Goal: Information Seeking & Learning: Learn about a topic

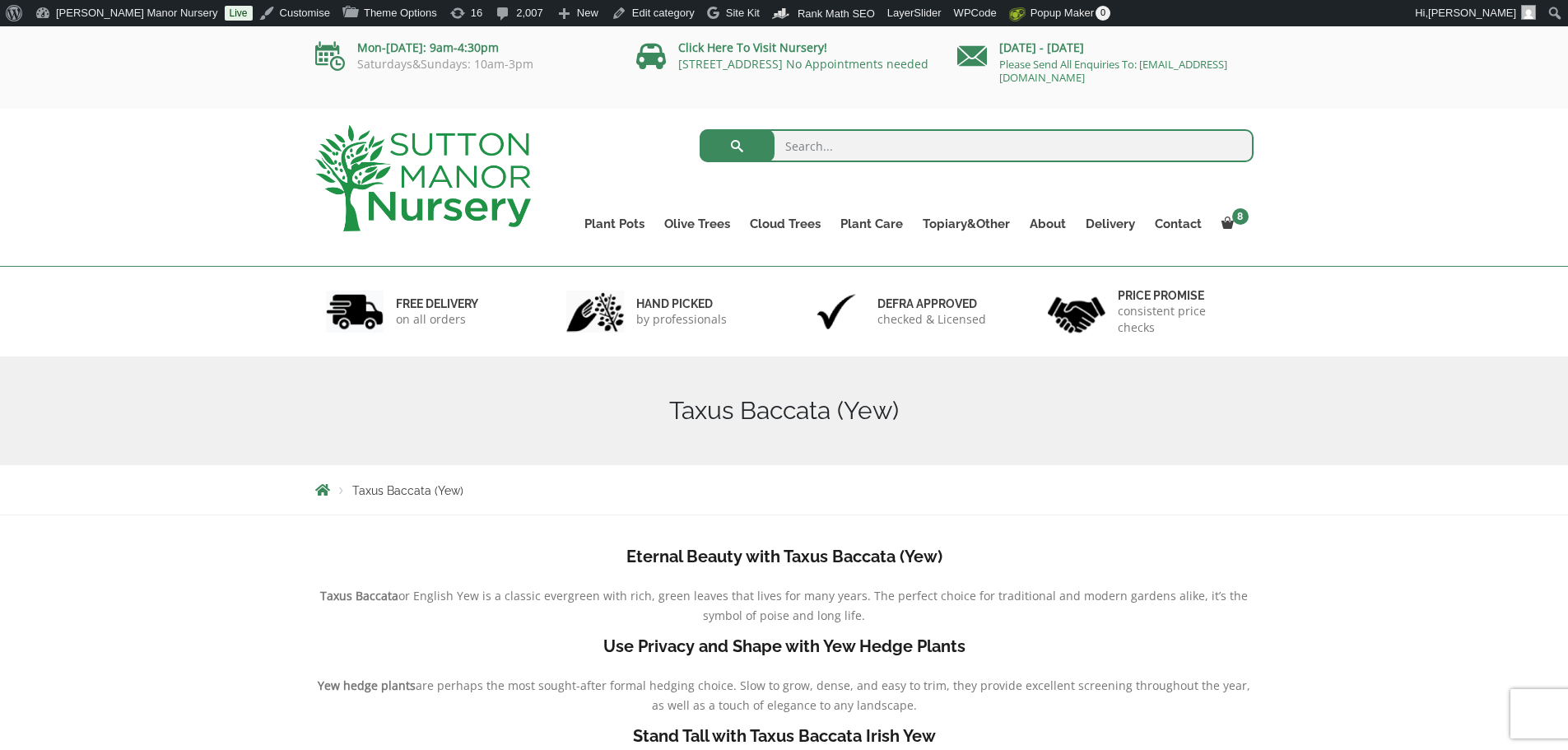
click at [806, 137] on input "search" at bounding box center [977, 145] width 554 height 33
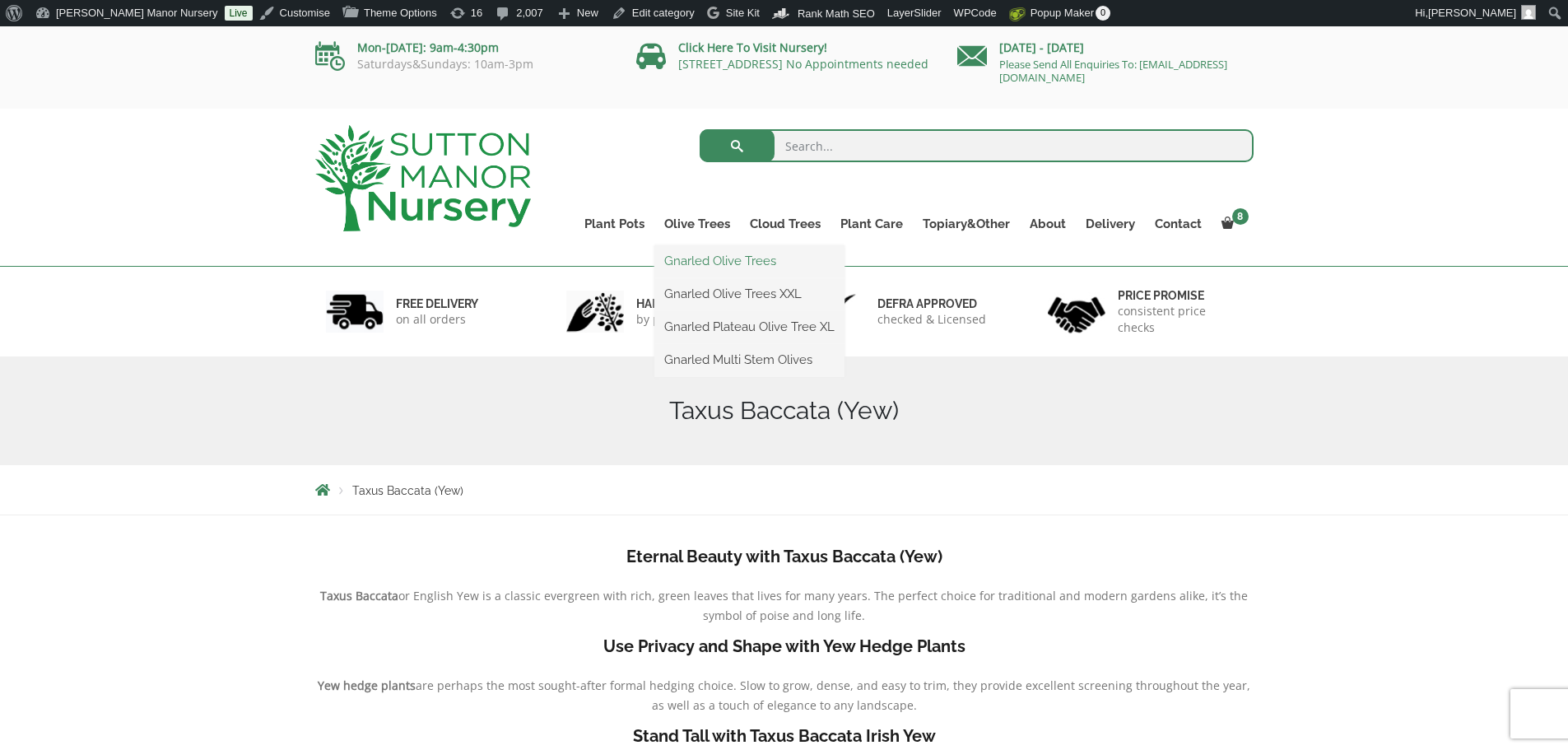
click at [696, 254] on link "Gnarled Olive Trees" at bounding box center [750, 261] width 190 height 24
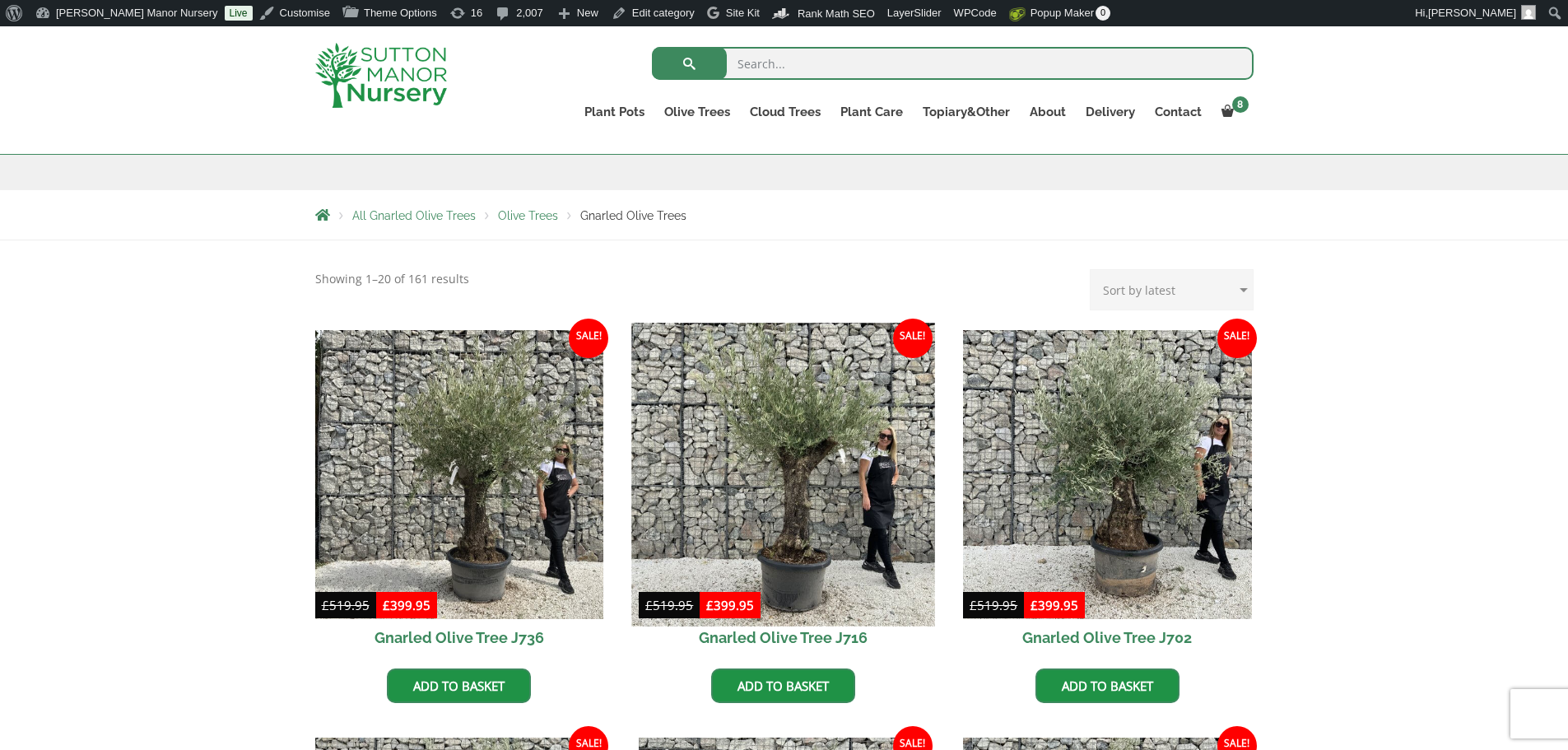
scroll to position [247, 0]
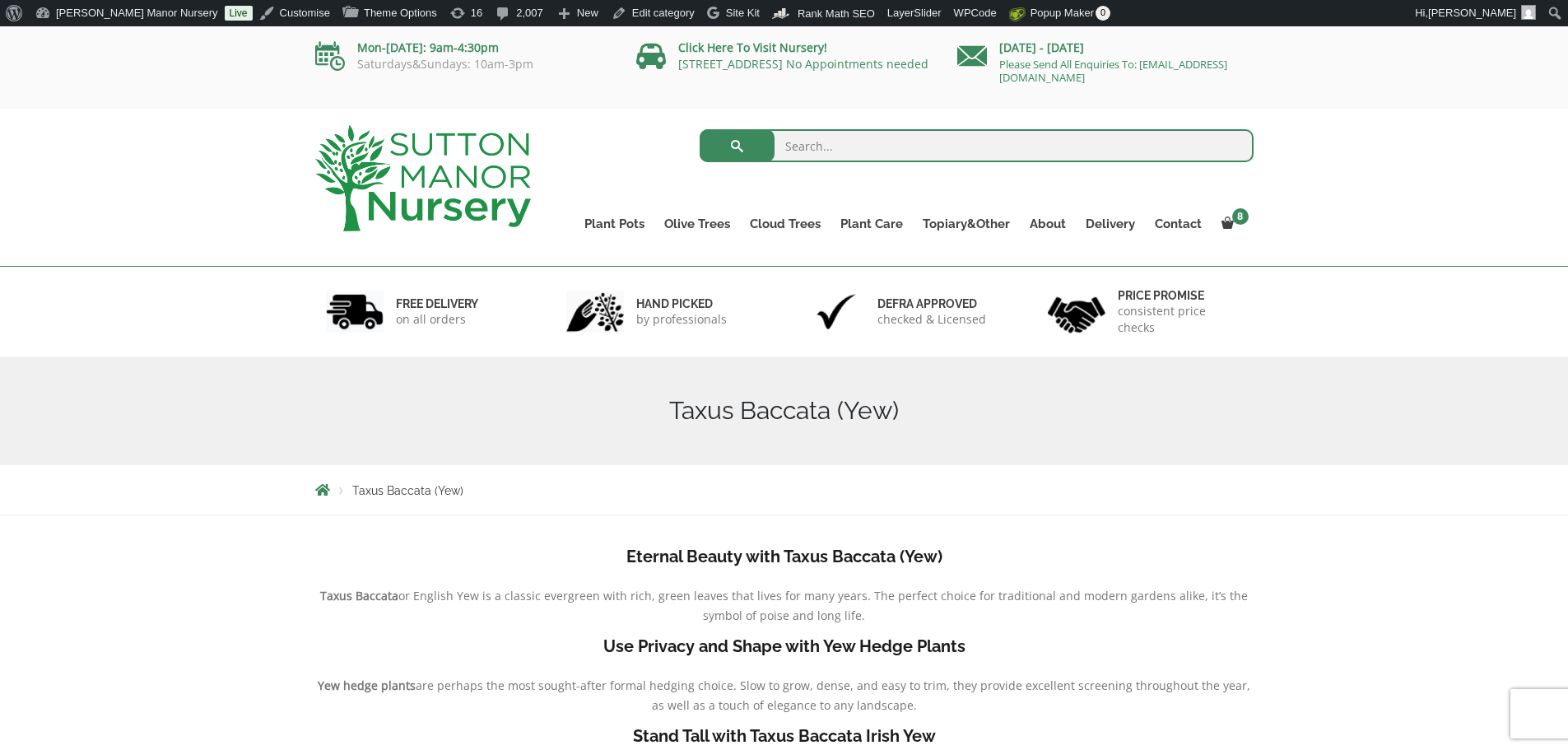
click at [449, 193] on img at bounding box center [423, 179] width 216 height 106
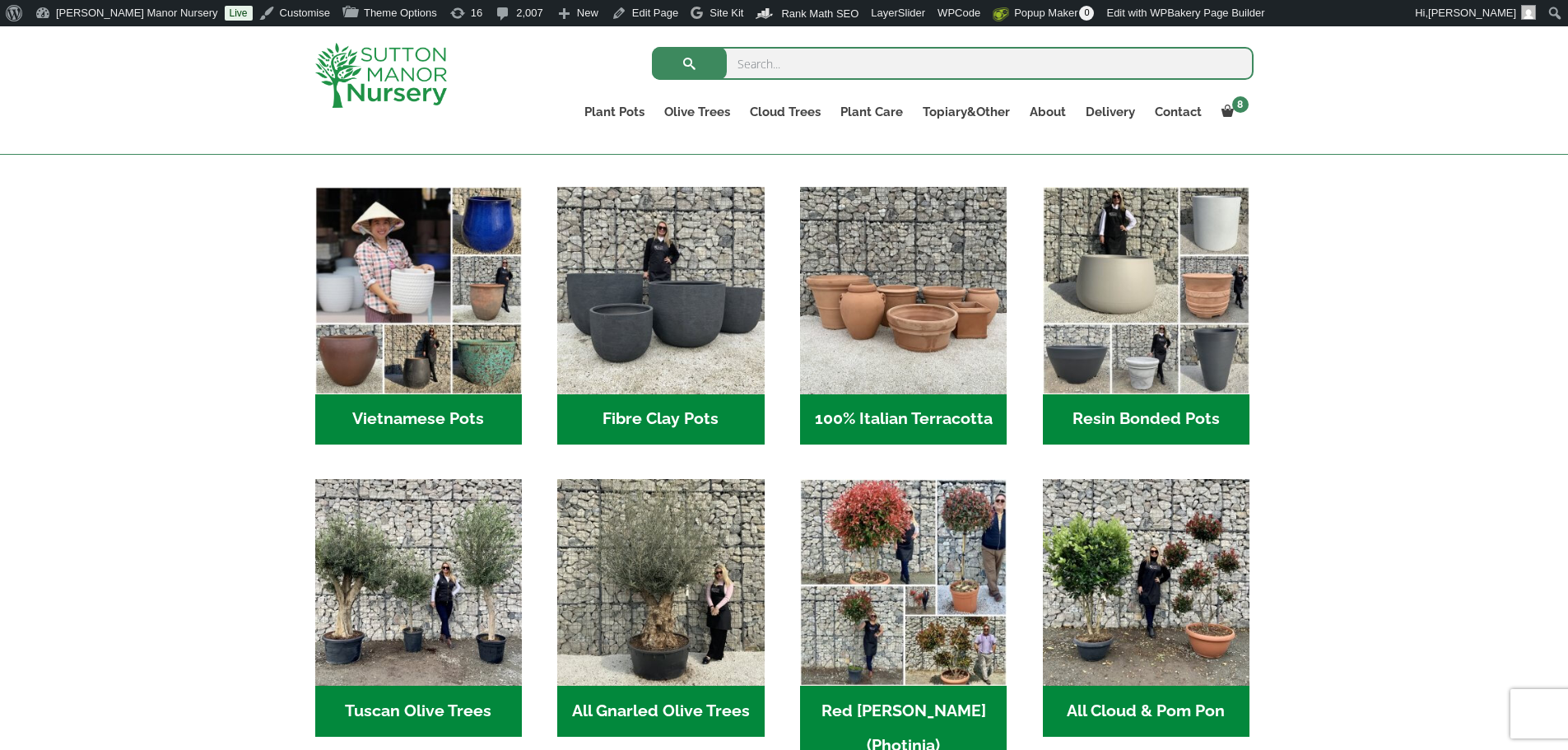
scroll to position [741, 0]
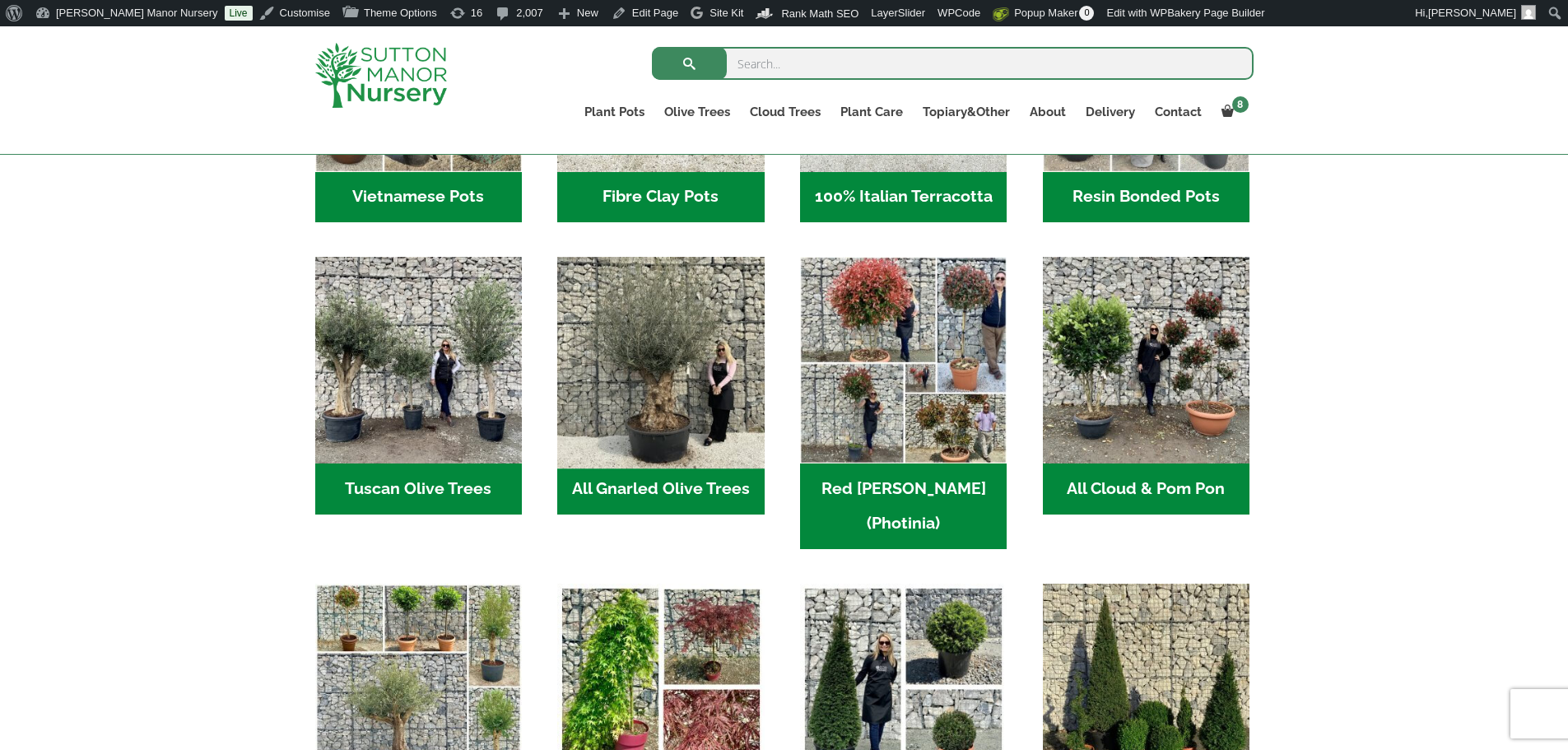
click at [692, 405] on img "Visit product category All Gnarled Olive Trees" at bounding box center [661, 361] width 218 height 218
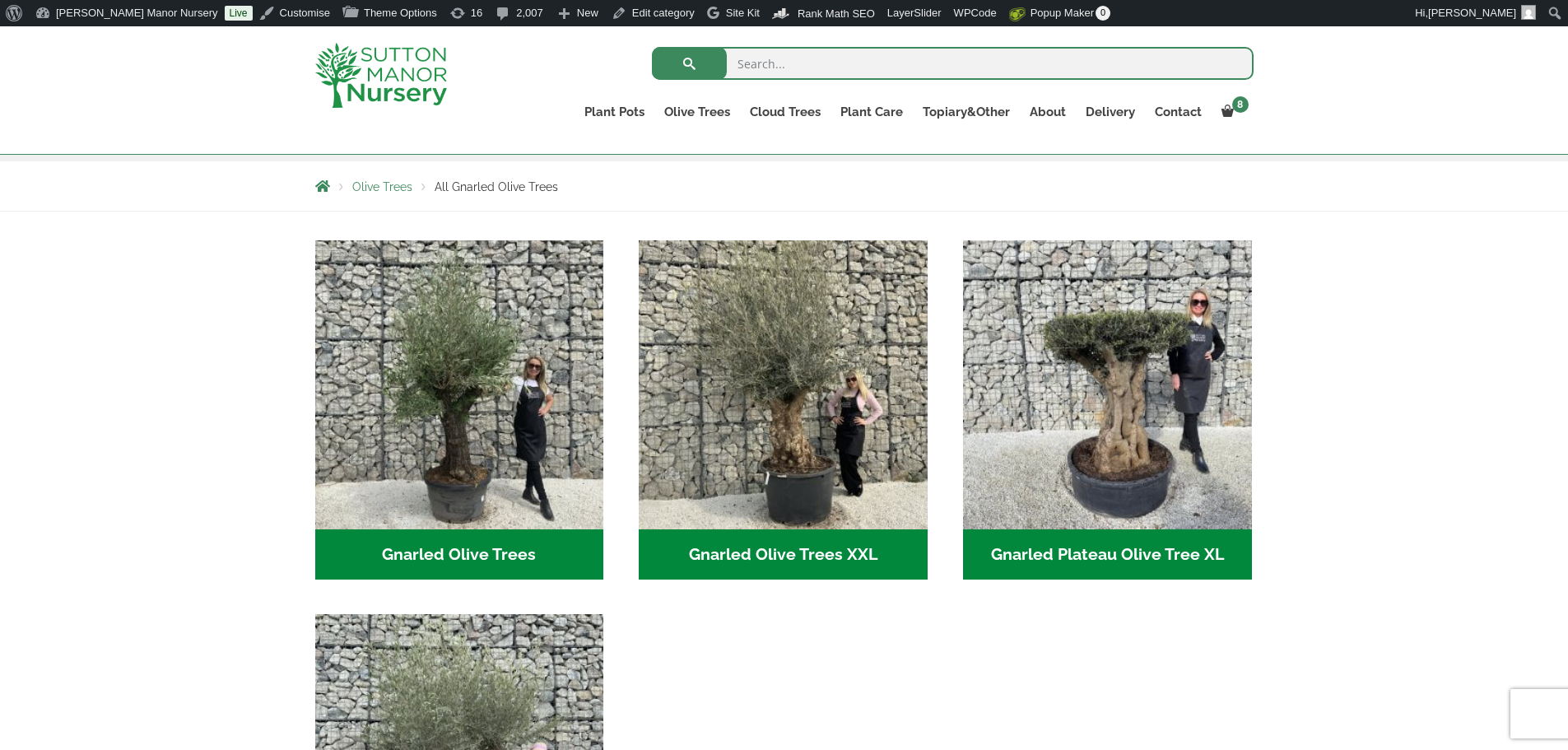
scroll to position [329, 0]
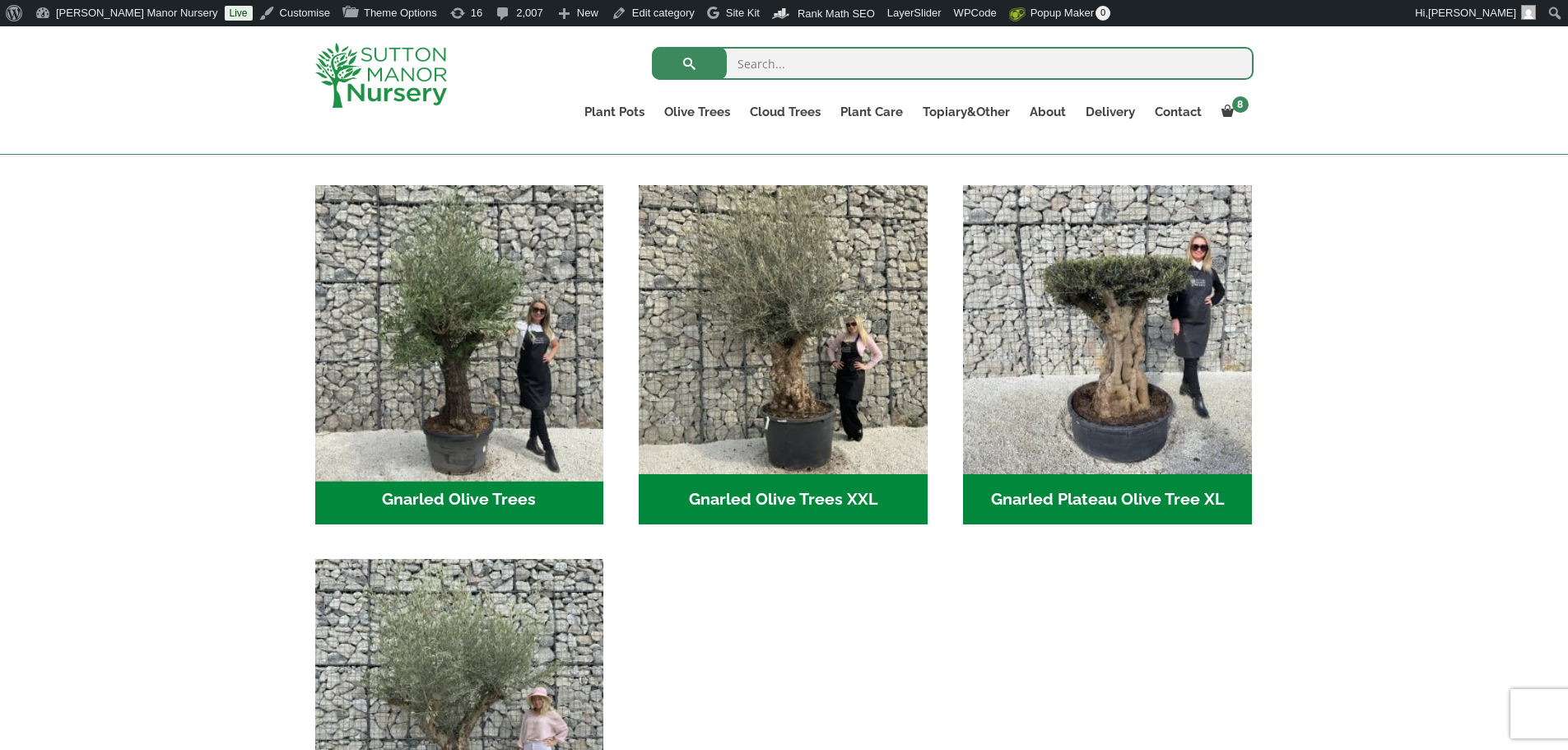
click at [434, 315] on img "Visit product category Gnarled Olive Trees" at bounding box center [460, 329] width 303 height 303
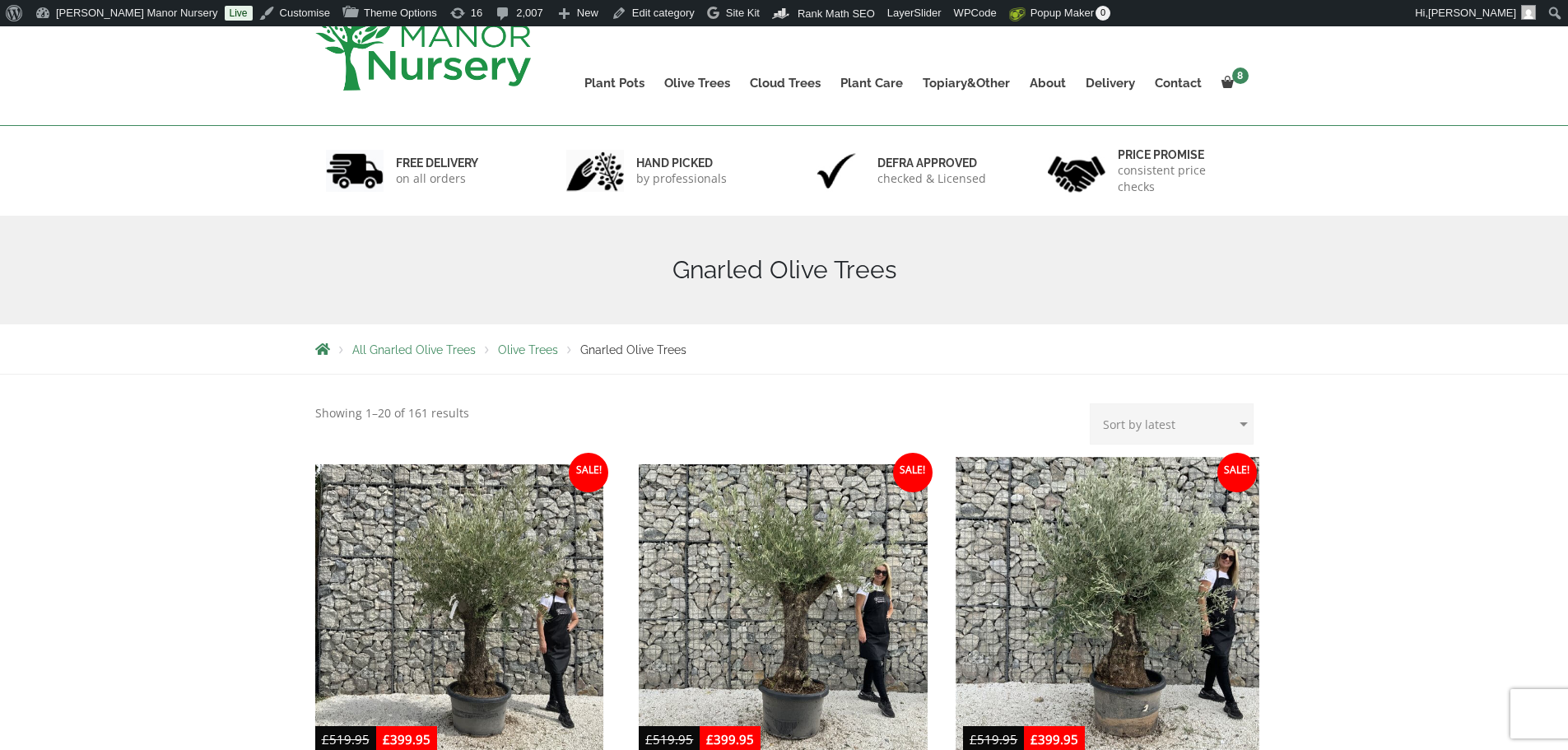
scroll to position [412, 0]
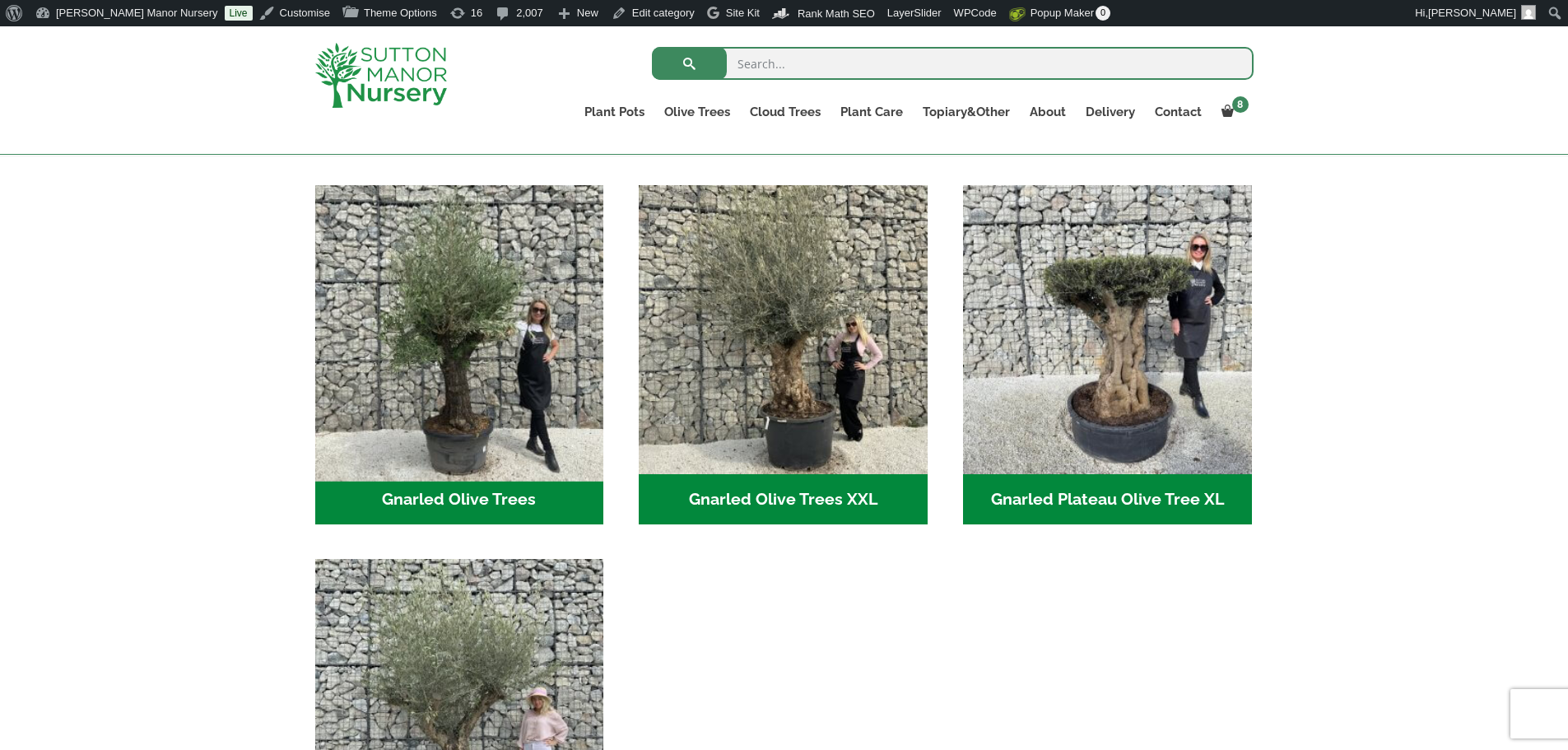
click at [507, 283] on img "Visit product category Gnarled Olive Trees" at bounding box center [460, 329] width 303 height 303
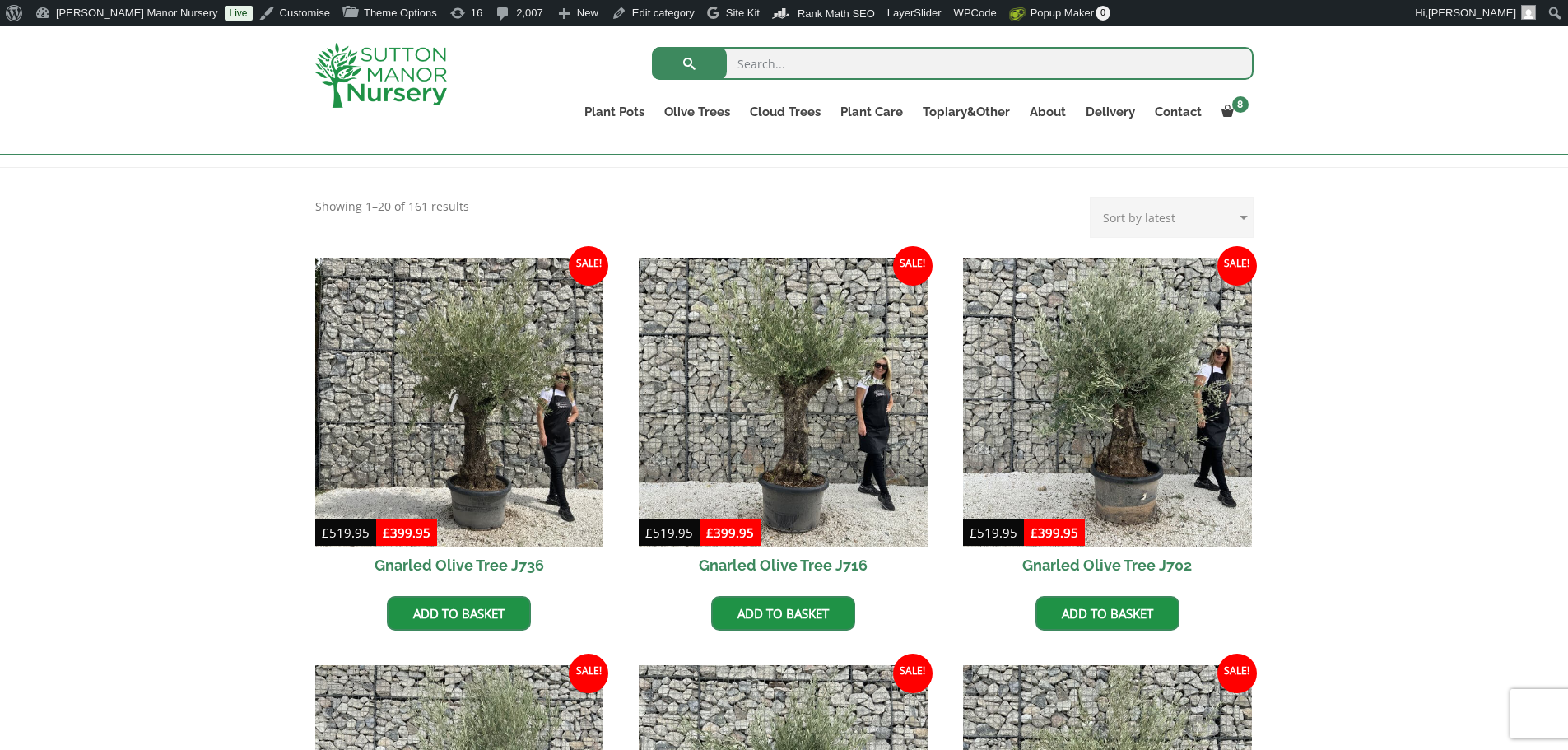
scroll to position [329, 0]
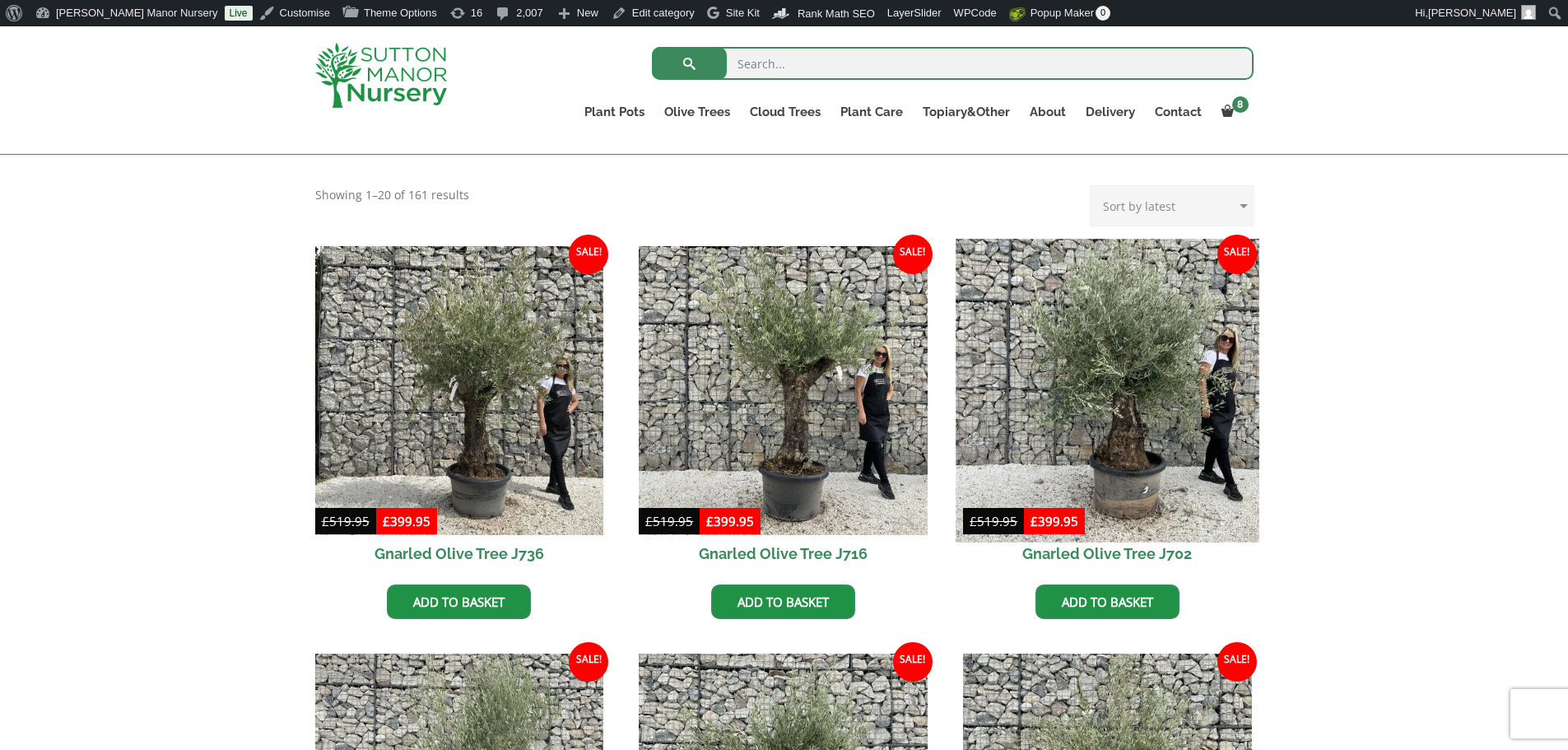
click at [1154, 452] on img at bounding box center [1107, 390] width 303 height 303
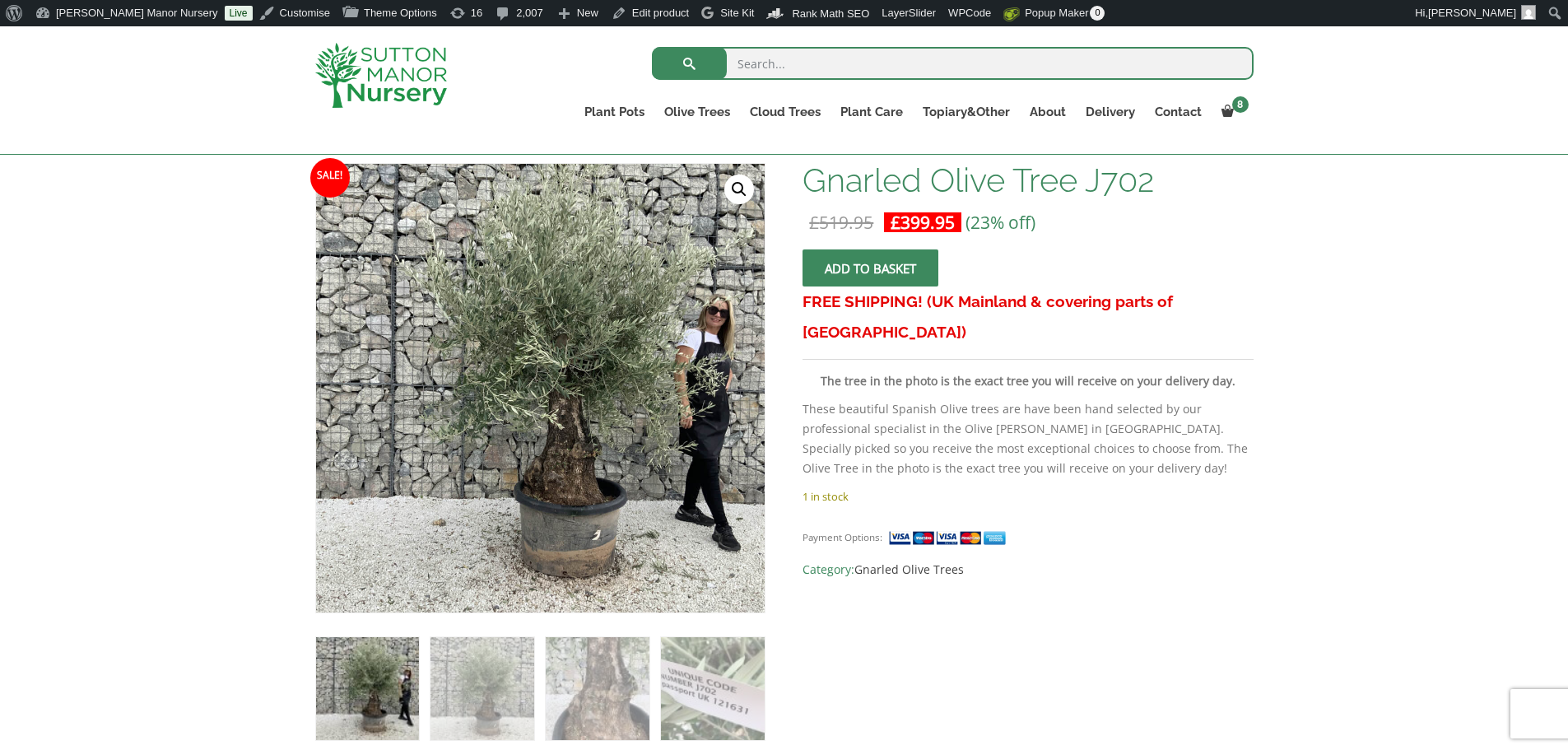
scroll to position [247, 0]
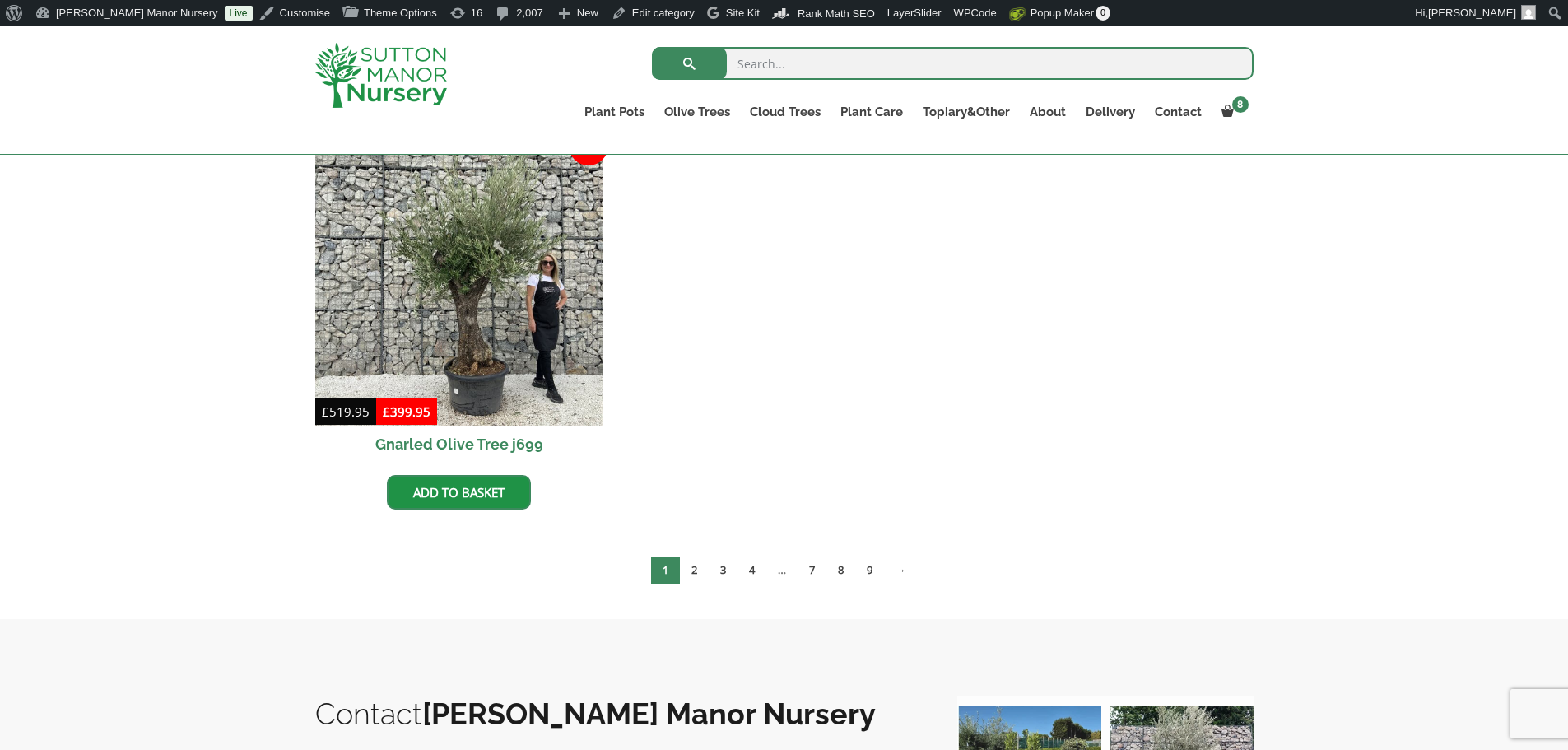
scroll to position [2141, 0]
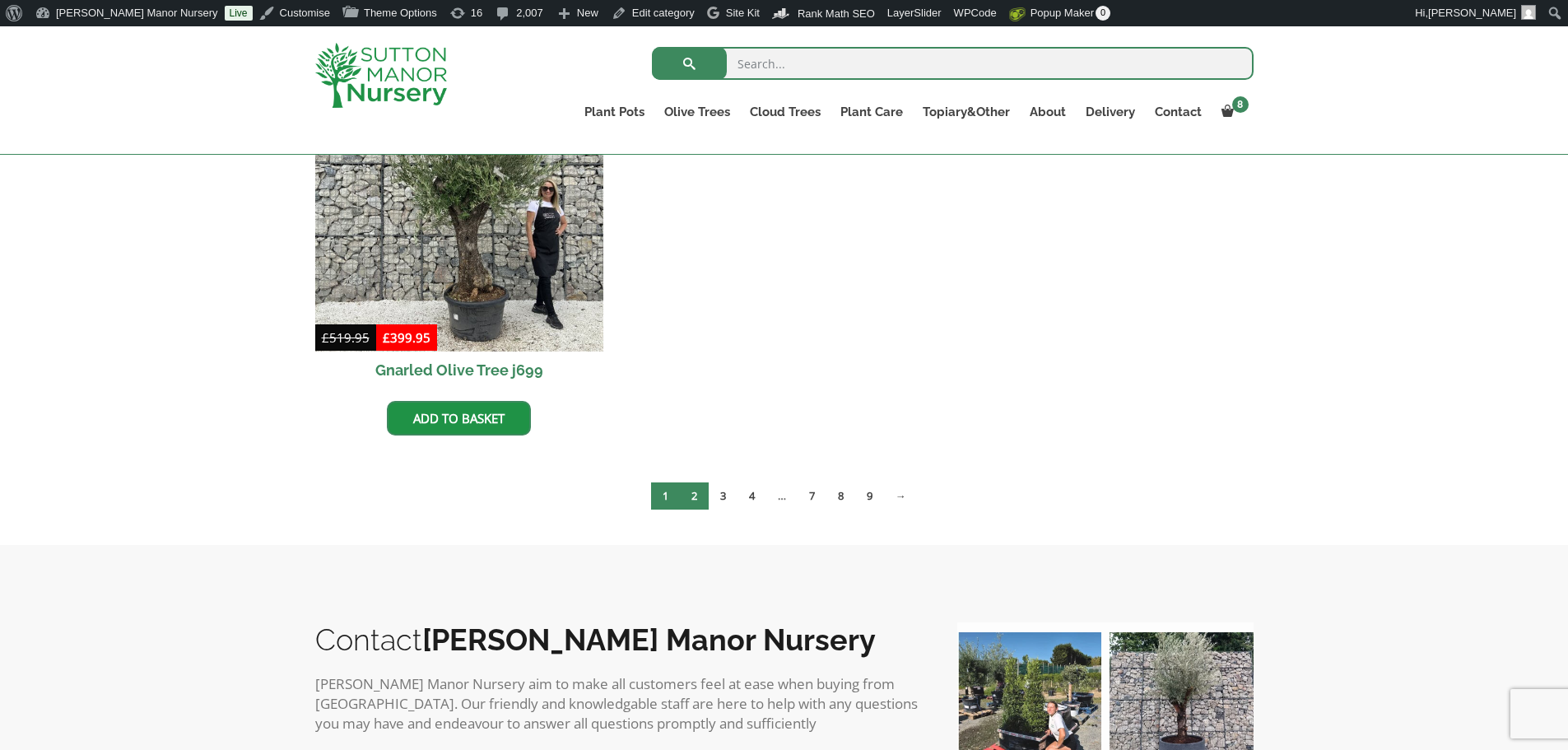
click at [695, 504] on link "2" at bounding box center [694, 496] width 29 height 27
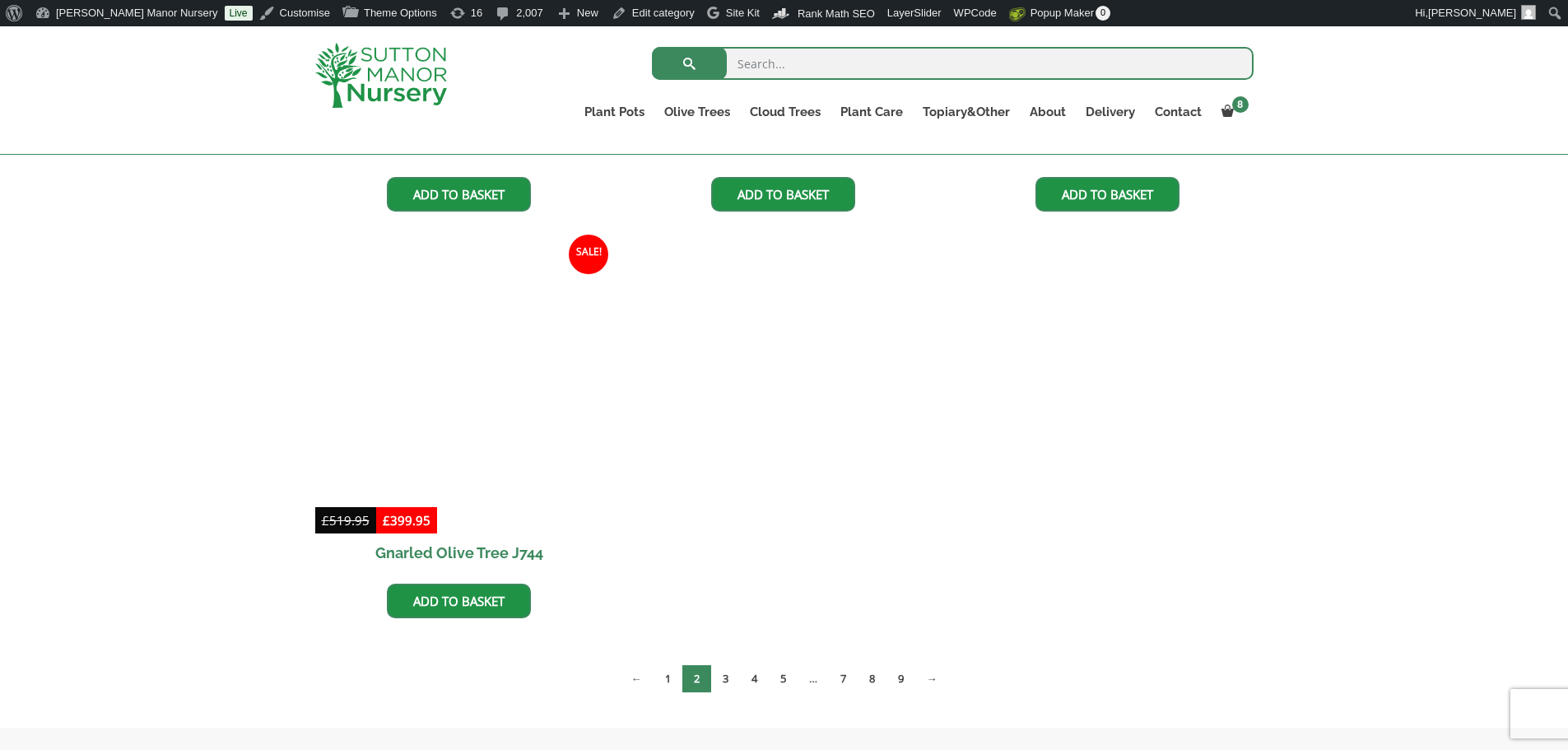
scroll to position [1647, 0]
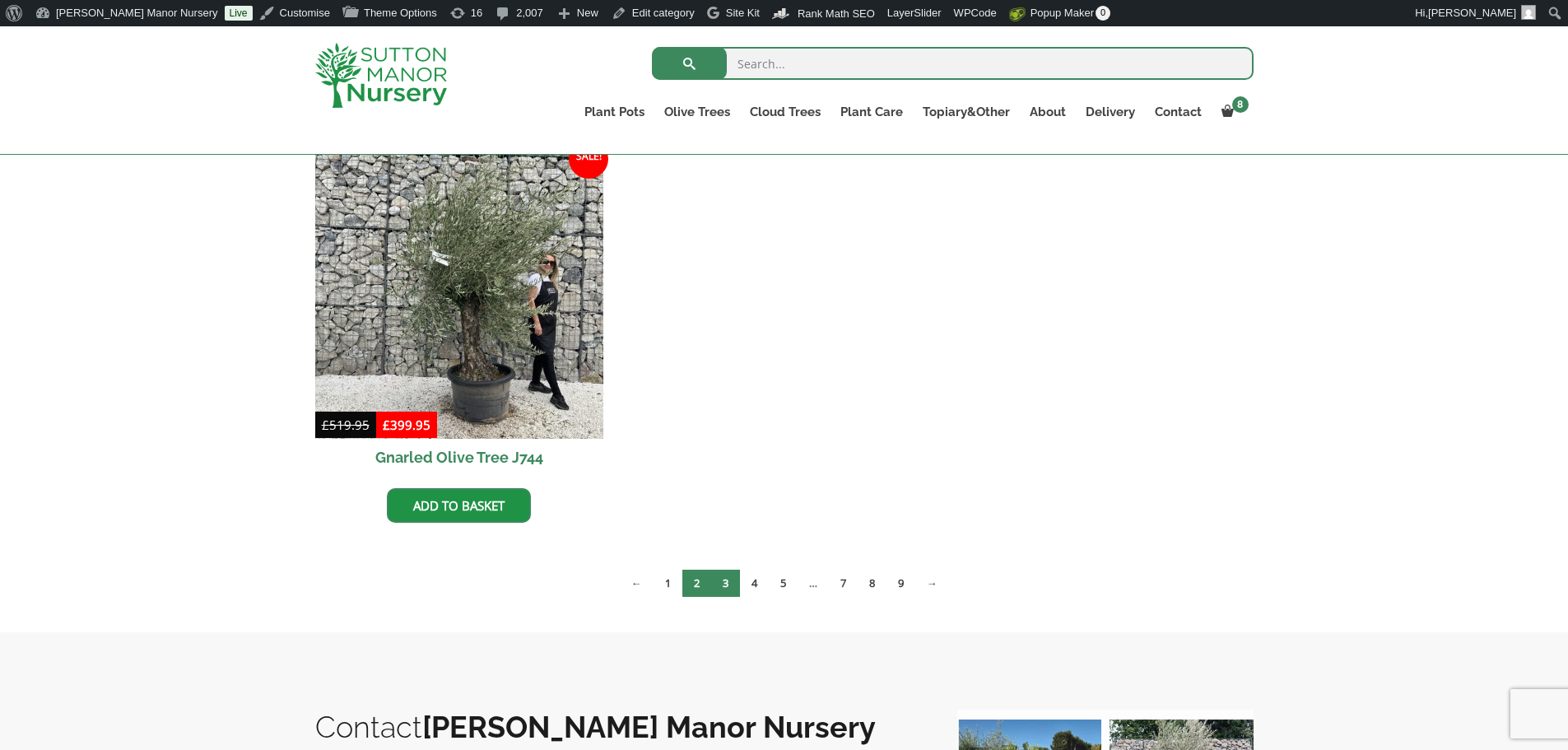
click at [723, 583] on link "3" at bounding box center [725, 583] width 29 height 27
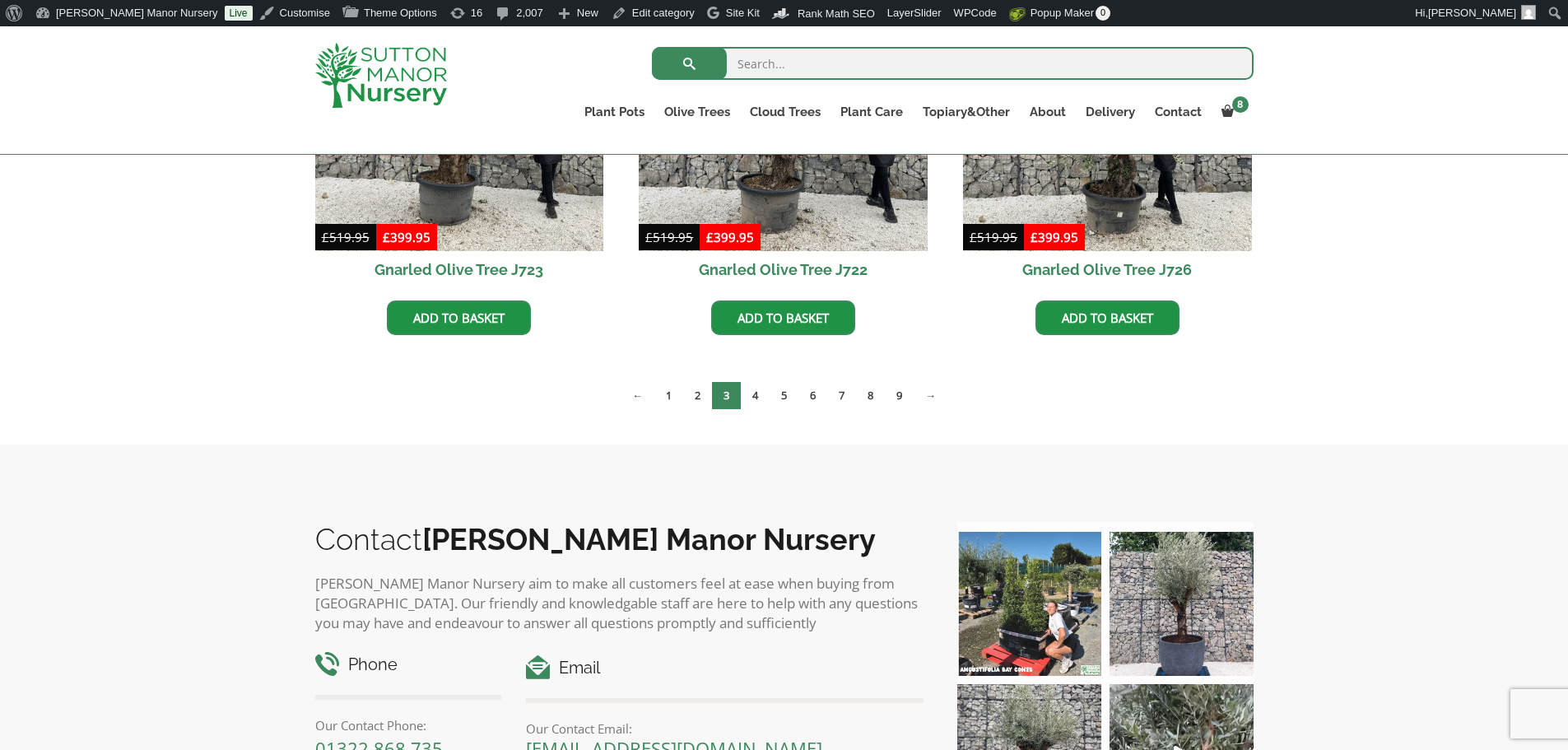
scroll to position [1483, 0]
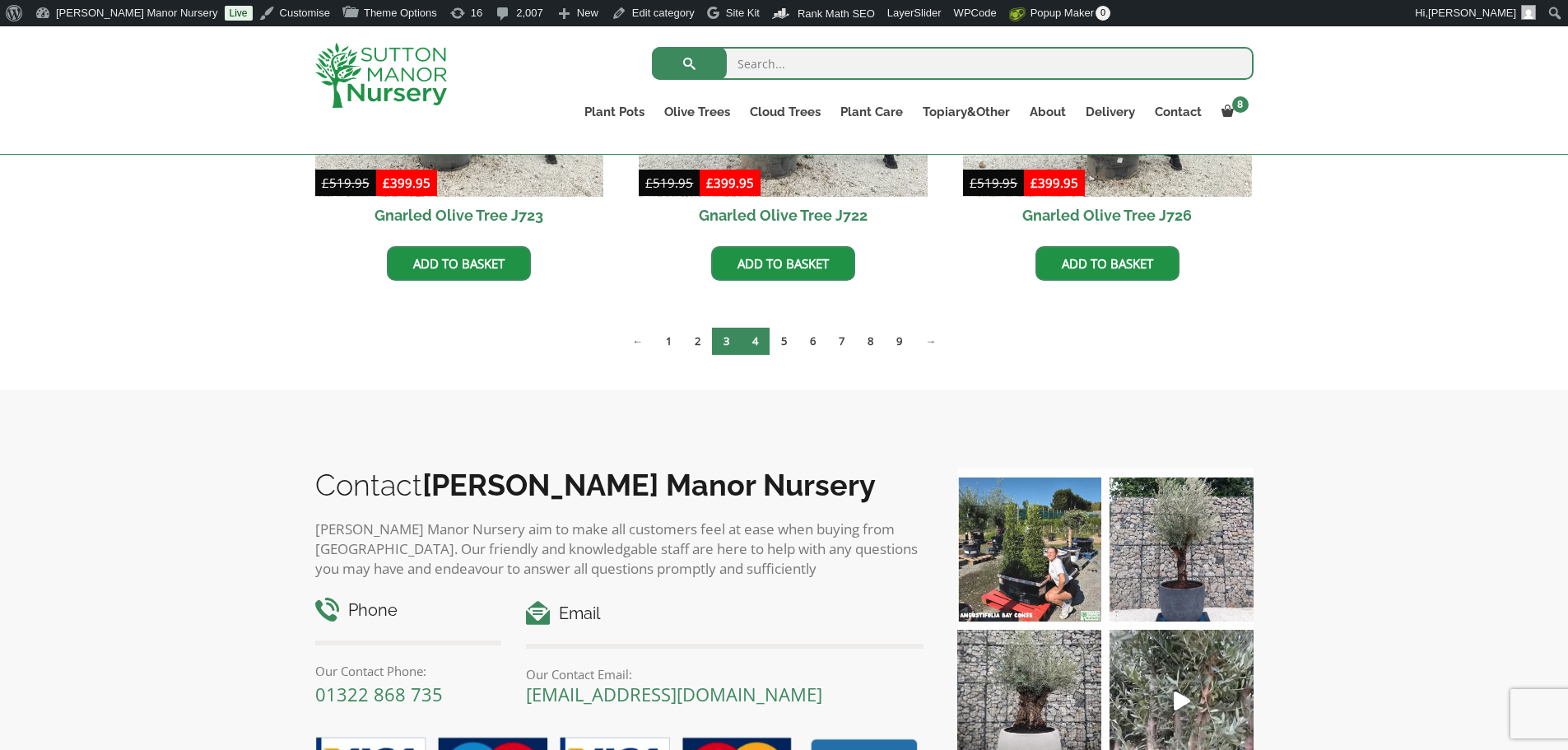
click at [763, 343] on link "4" at bounding box center [755, 341] width 29 height 27
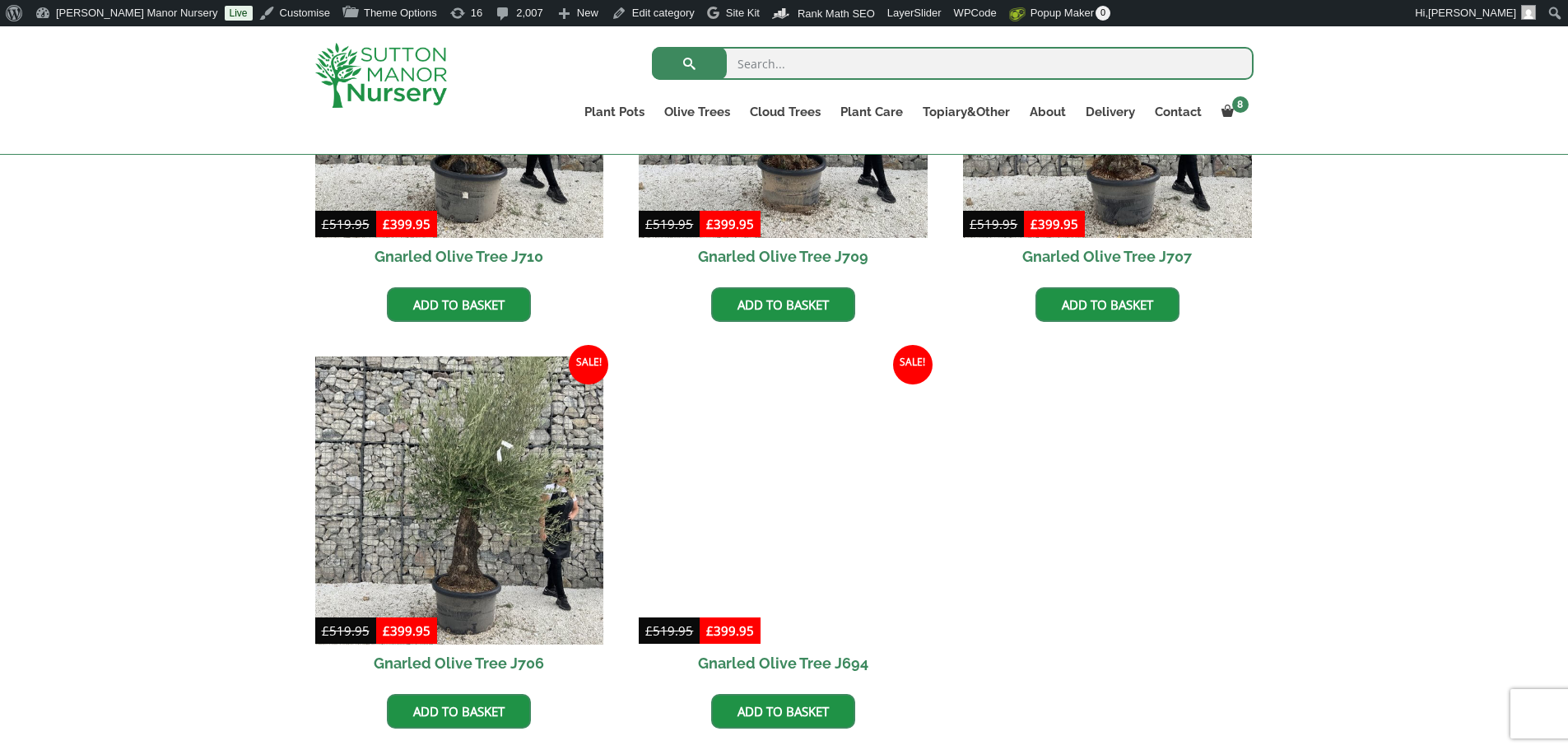
scroll to position [1564, 0]
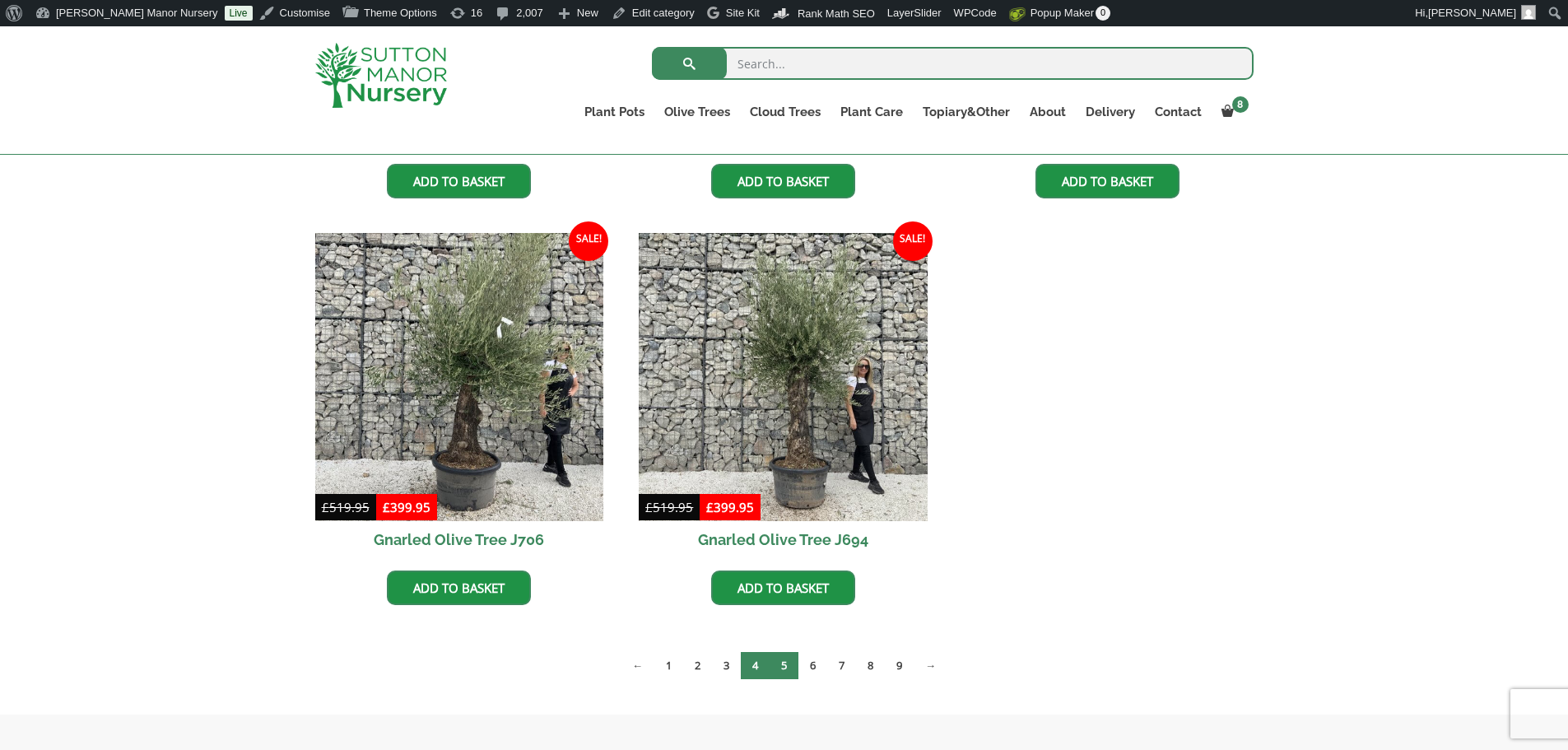
click at [796, 664] on link "5" at bounding box center [784, 666] width 29 height 27
